Goal: Task Accomplishment & Management: Manage account settings

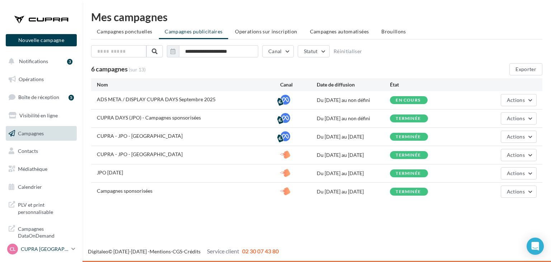
click at [66, 251] on p "CUPRA [GEOGRAPHIC_DATA]" at bounding box center [45, 248] width 48 height 7
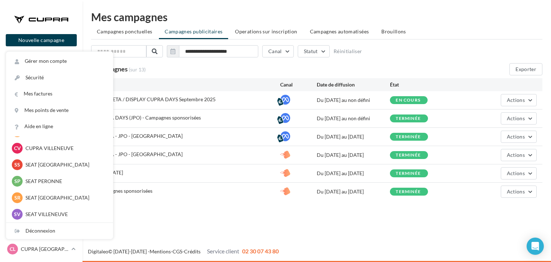
scroll to position [83, 0]
click at [69, 164] on p "SEAT [GEOGRAPHIC_DATA]" at bounding box center [64, 164] width 79 height 7
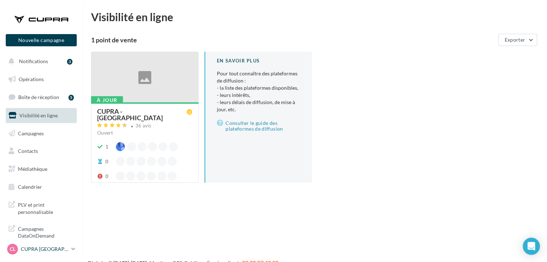
click at [60, 246] on p "CUPRA [GEOGRAPHIC_DATA]" at bounding box center [45, 248] width 48 height 7
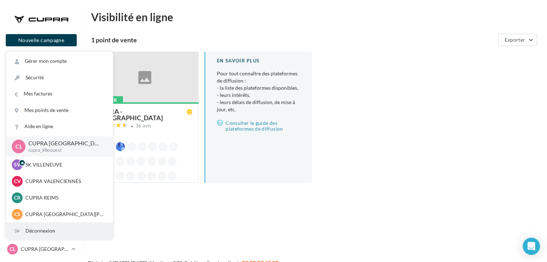
click at [50, 227] on div "Déconnexion" at bounding box center [59, 231] width 107 height 16
